Goal: Transaction & Acquisition: Download file/media

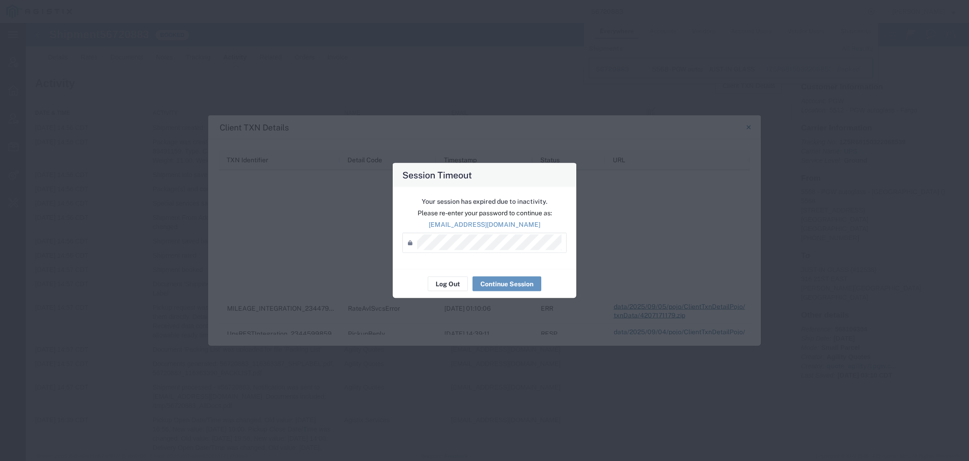
scroll to position [322, 0]
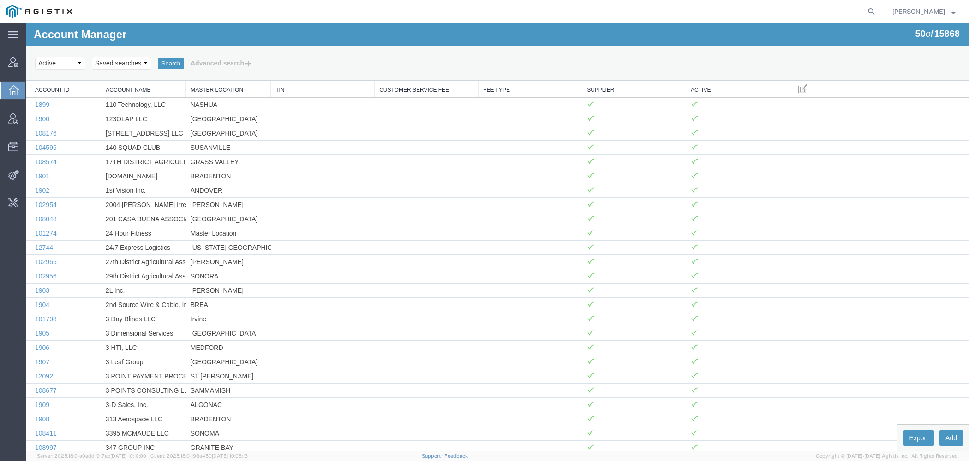
click at [879, 13] on form at bounding box center [871, 11] width 15 height 23
click at [875, 12] on icon at bounding box center [871, 11] width 13 height 13
paste input "56734073"
type input "56734073"
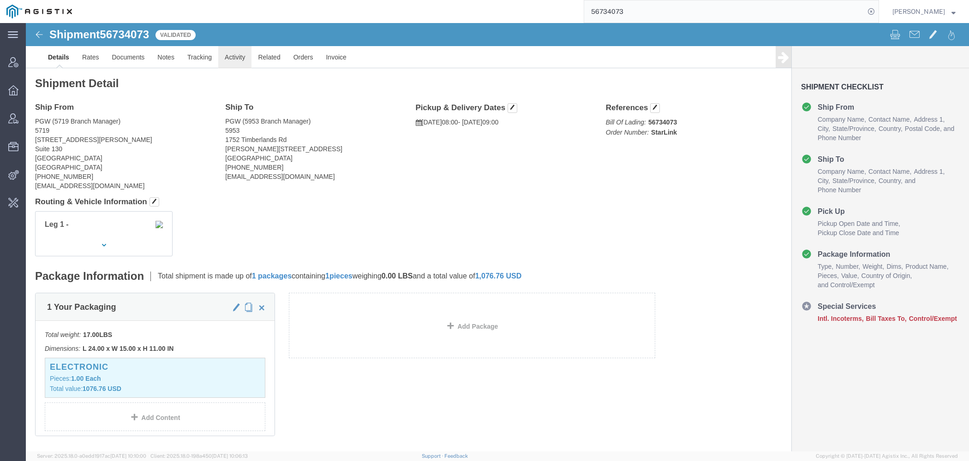
click link "Activity"
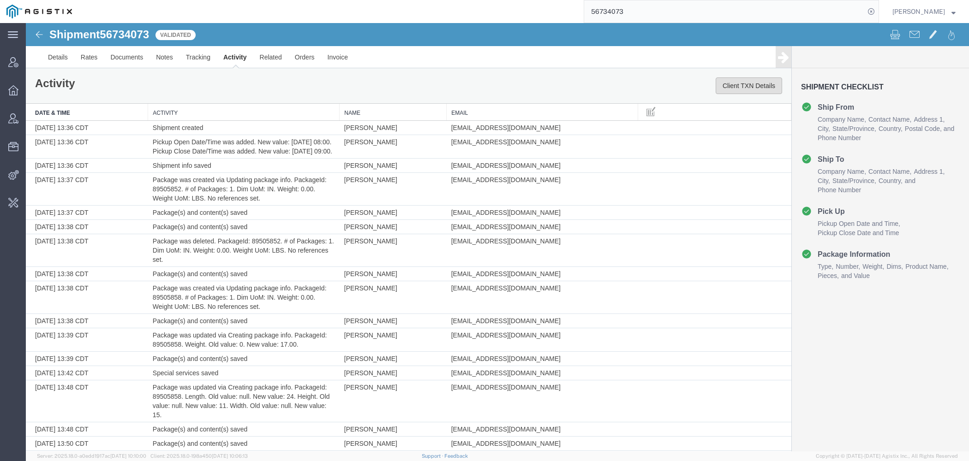
click at [735, 91] on button "Client TXN Details" at bounding box center [749, 86] width 66 height 17
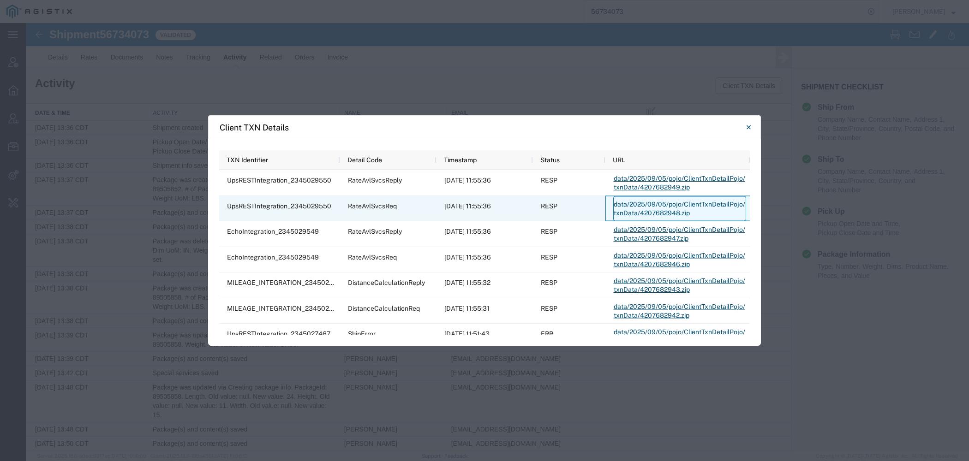
click at [637, 202] on link "data/2025/09/05/pojo/ClientTxnDetailPojo/txnData/4207682948.zip" at bounding box center [679, 209] width 133 height 25
